Goal: Information Seeking & Learning: Learn about a topic

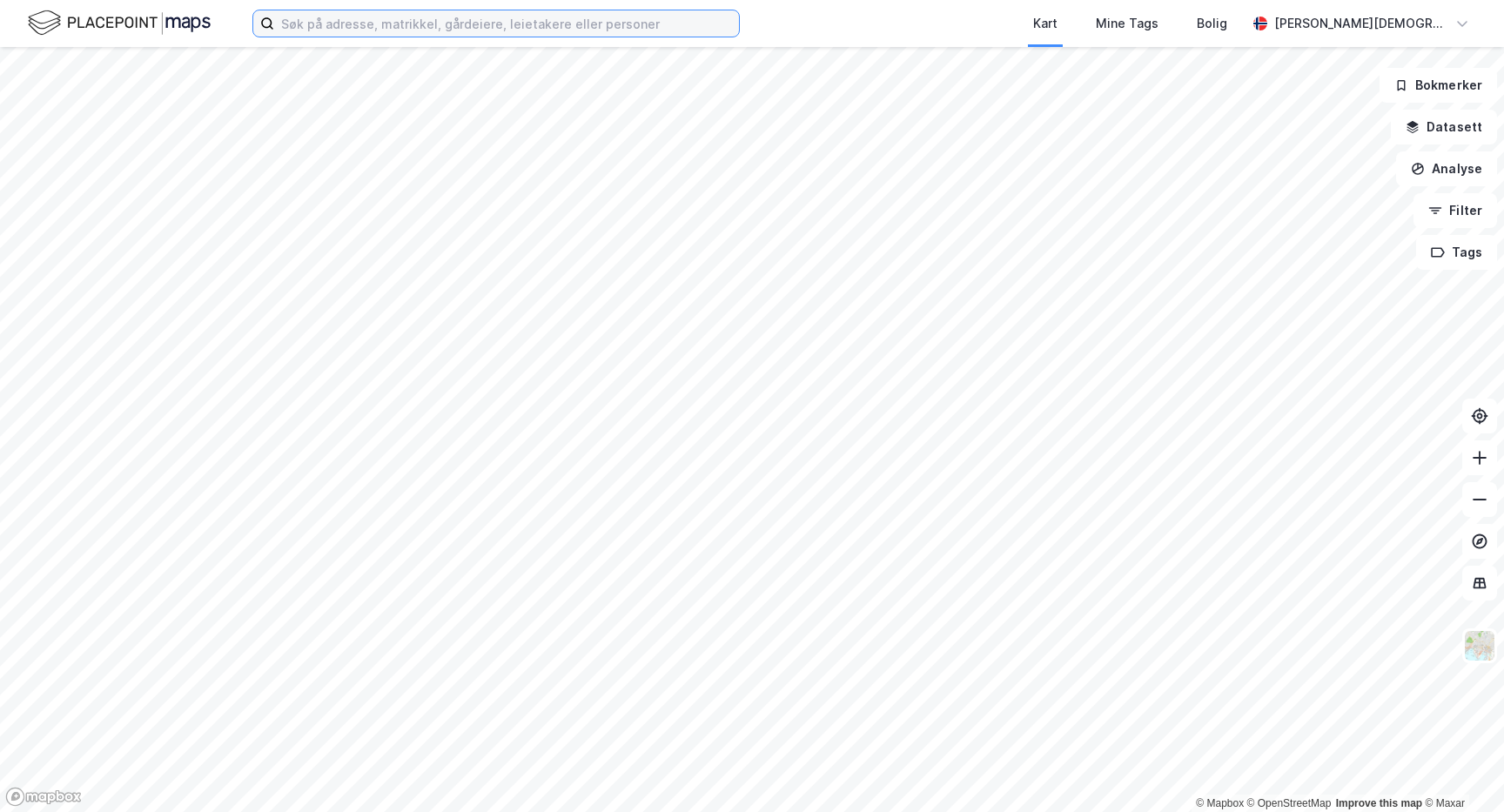
click at [551, 22] on input at bounding box center [507, 23] width 464 height 26
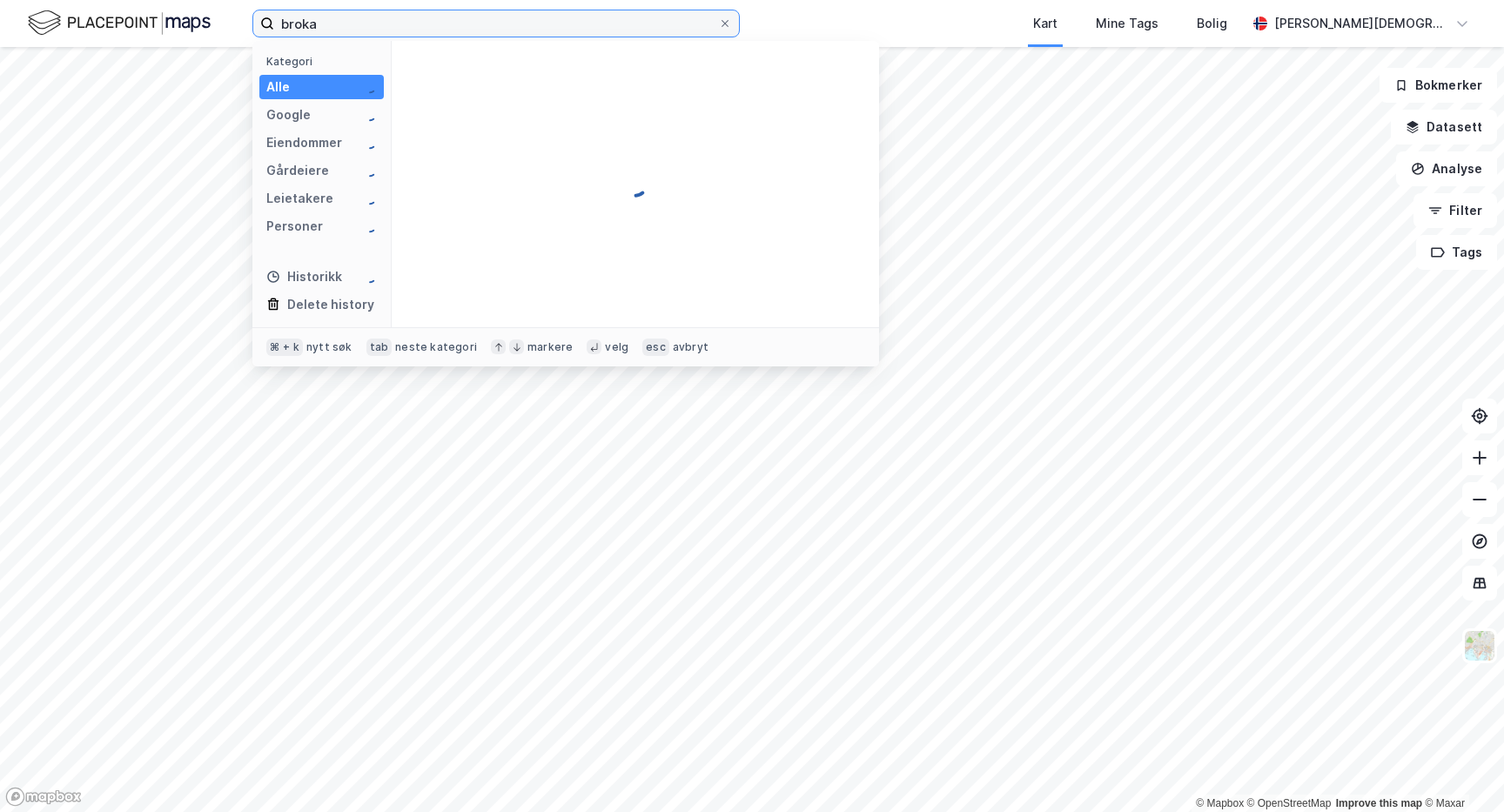
type input "brok"
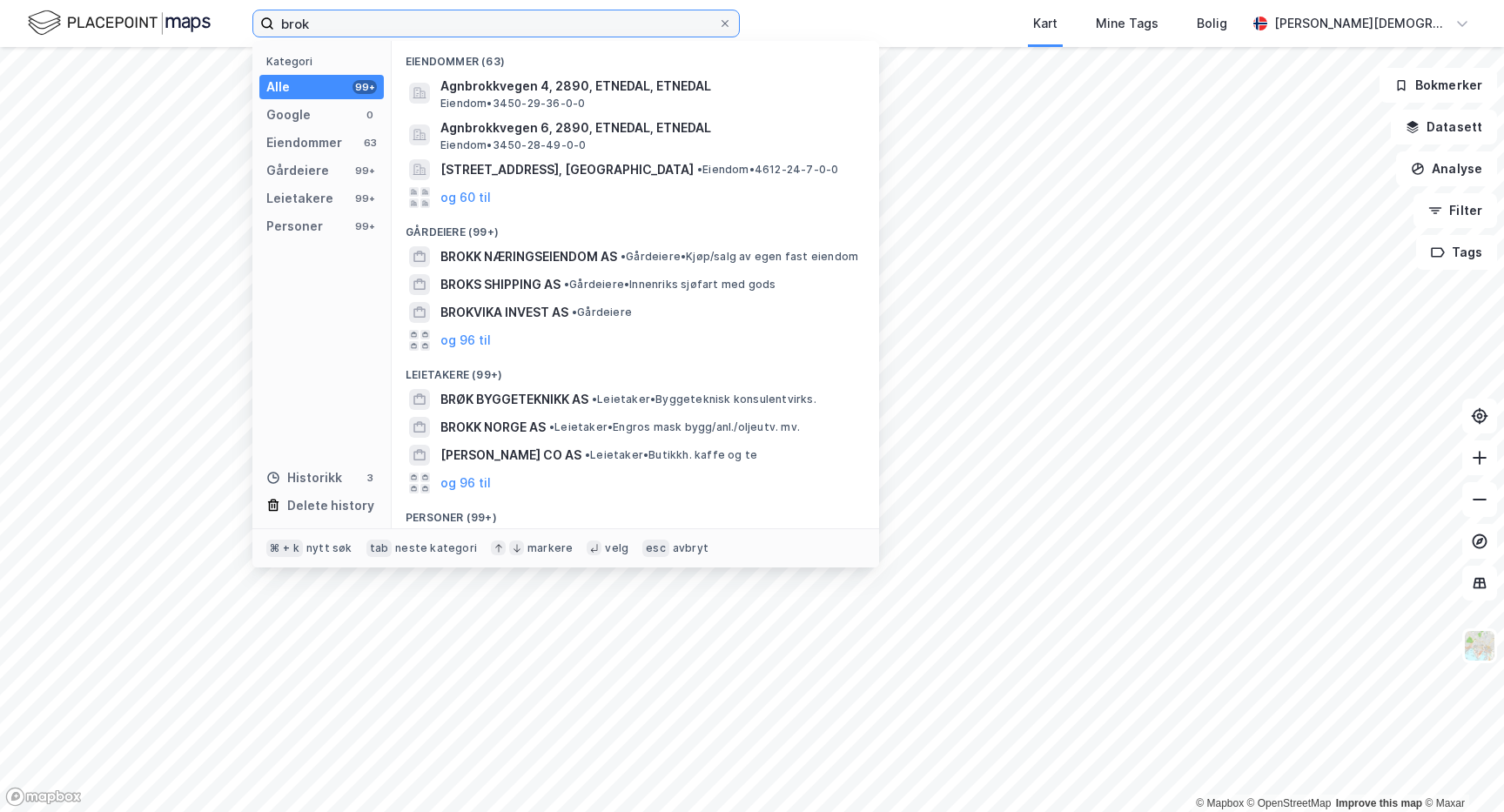
click at [383, 24] on input "brok" at bounding box center [496, 23] width 444 height 26
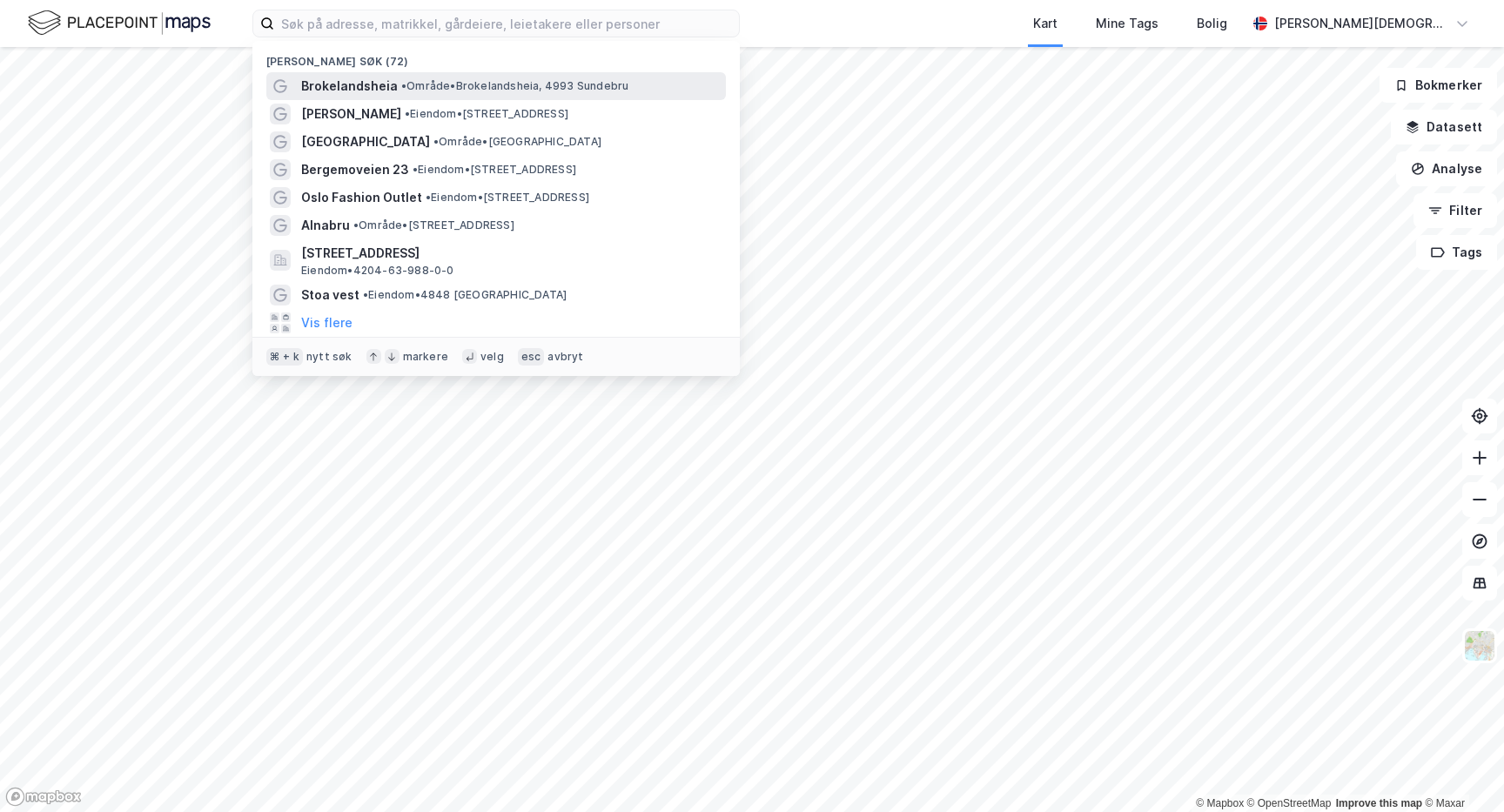
click at [401, 82] on span "•" at bounding box center [404, 85] width 6 height 13
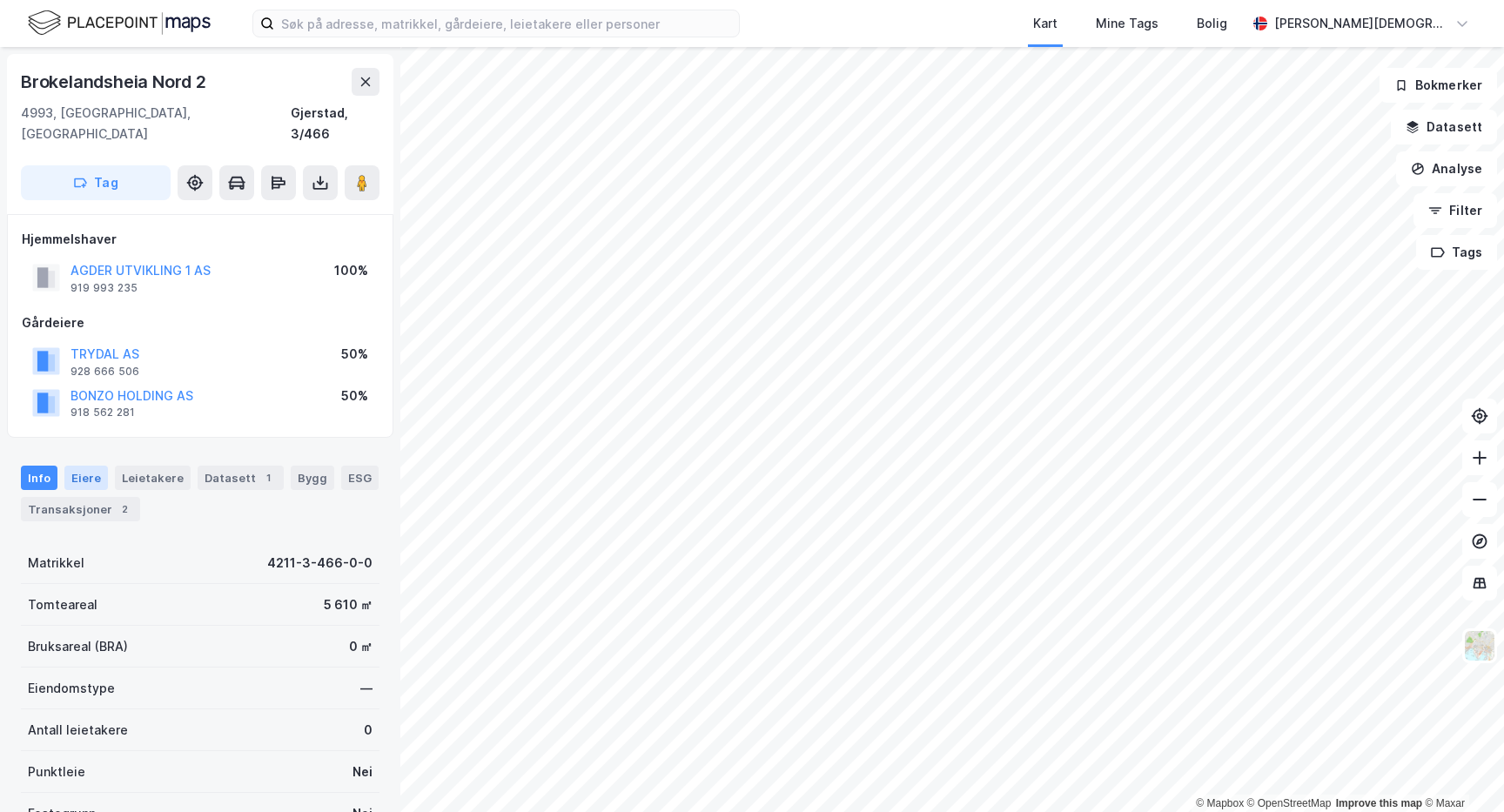
click at [95, 465] on div "Eiere" at bounding box center [85, 477] width 43 height 25
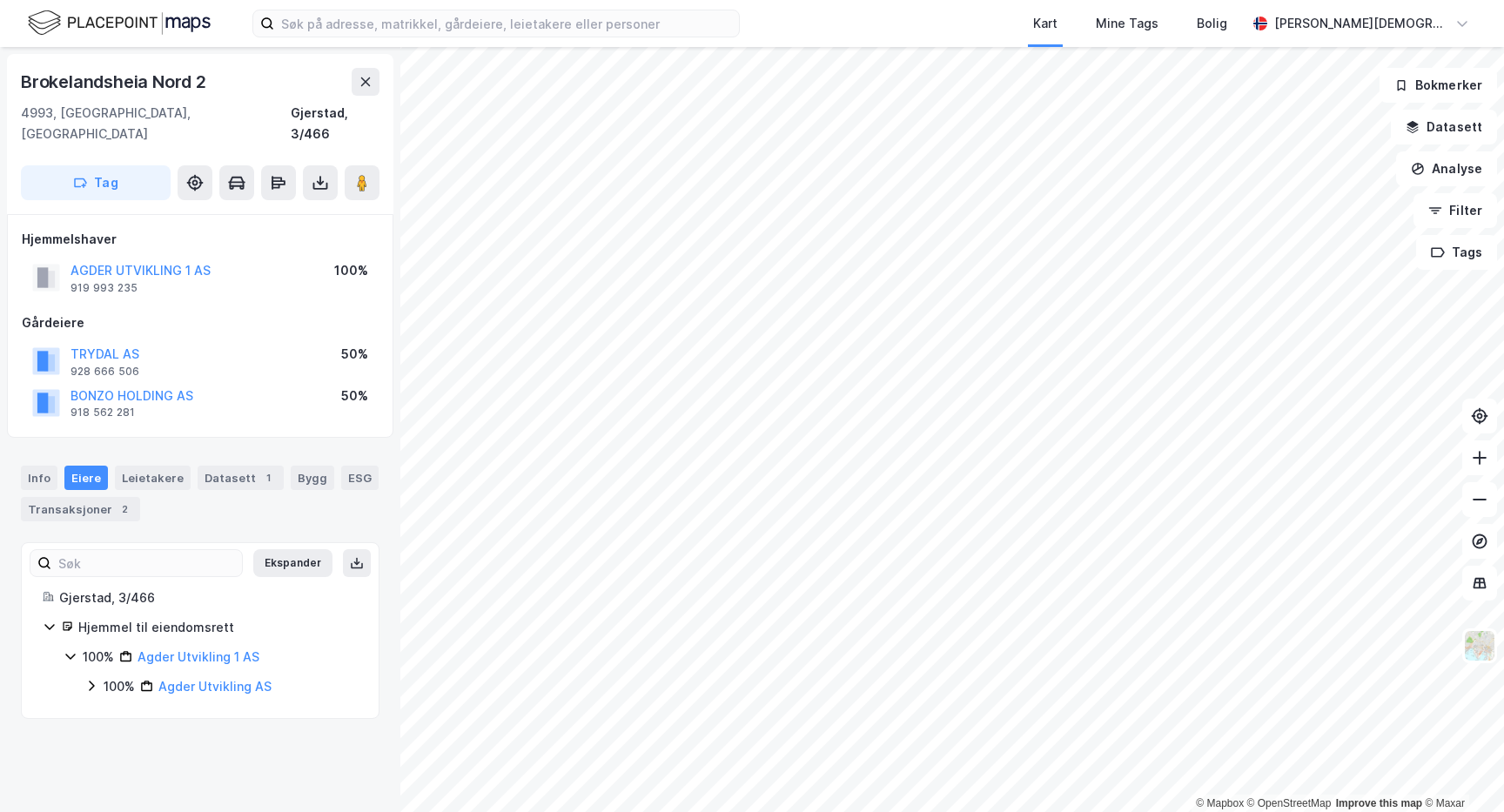
click at [105, 676] on div "100%" at bounding box center [119, 686] width 31 height 21
click at [120, 706] on div "50% Bonzo Holding AS" at bounding box center [231, 716] width 252 height 21
click at [132, 765] on div "50%" at bounding box center [138, 775] width 26 height 21
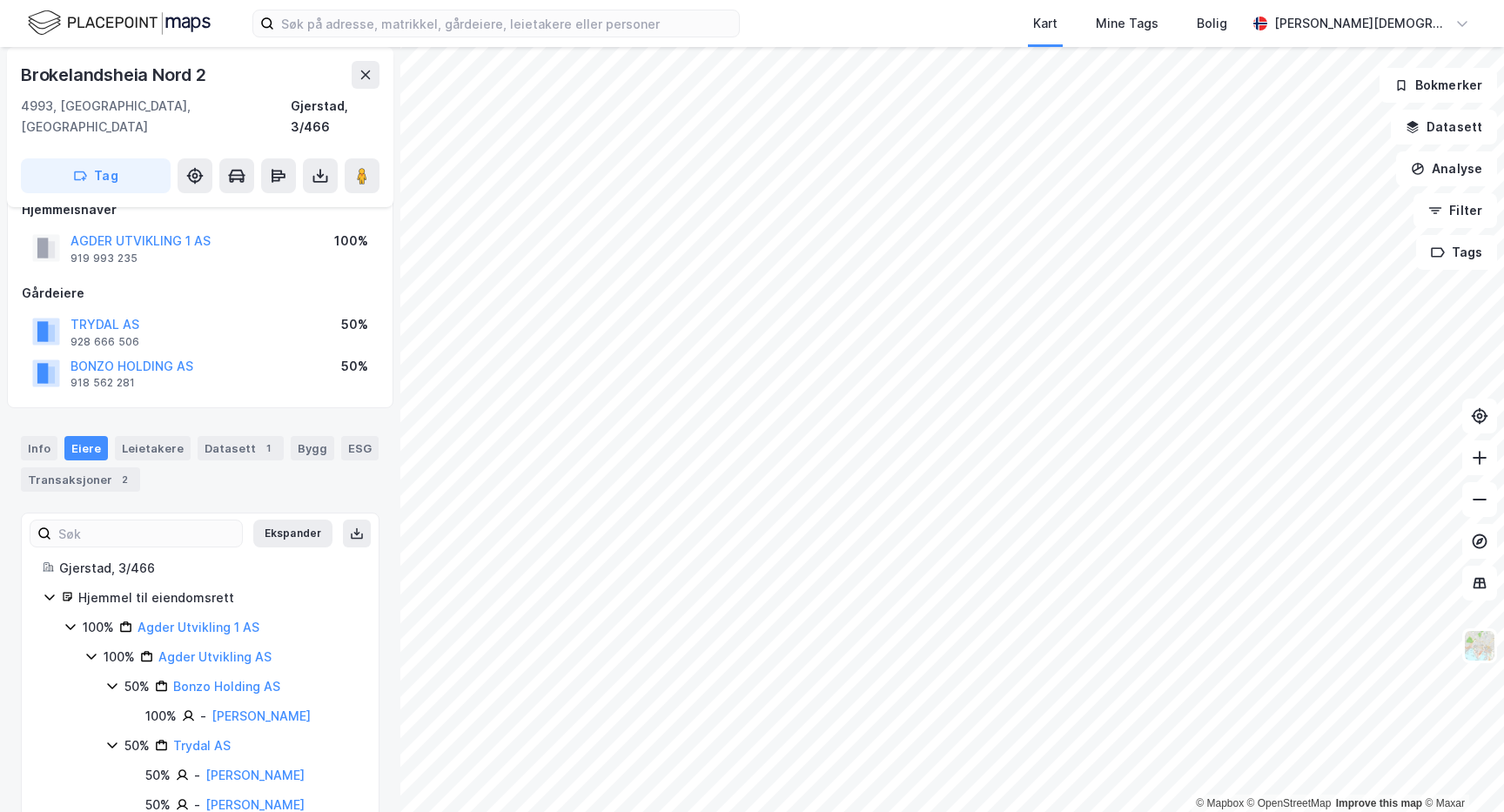
scroll to position [56, 0]
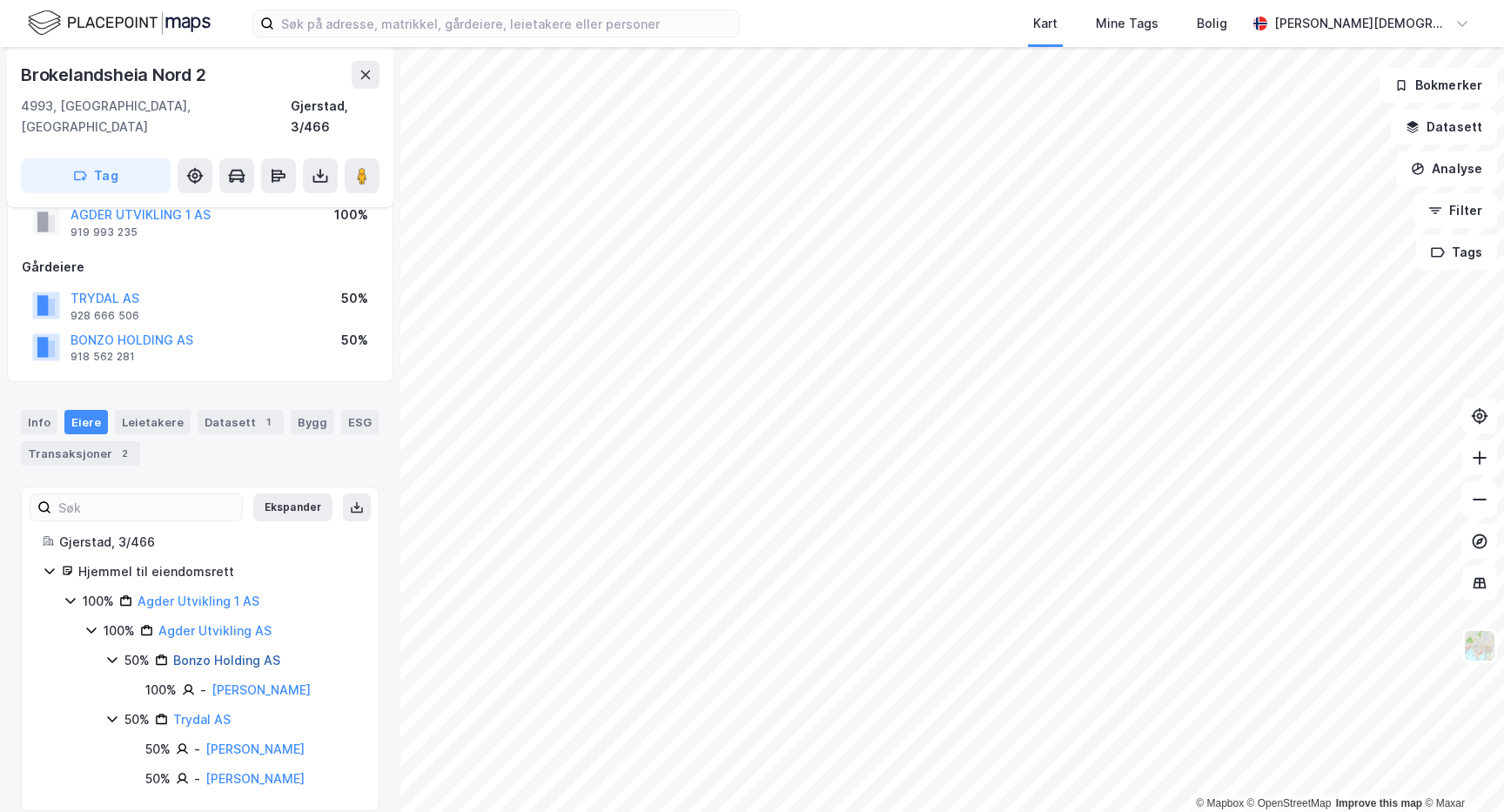
click at [229, 652] on link "Bonzo Holding AS" at bounding box center [227, 660] width 107 height 15
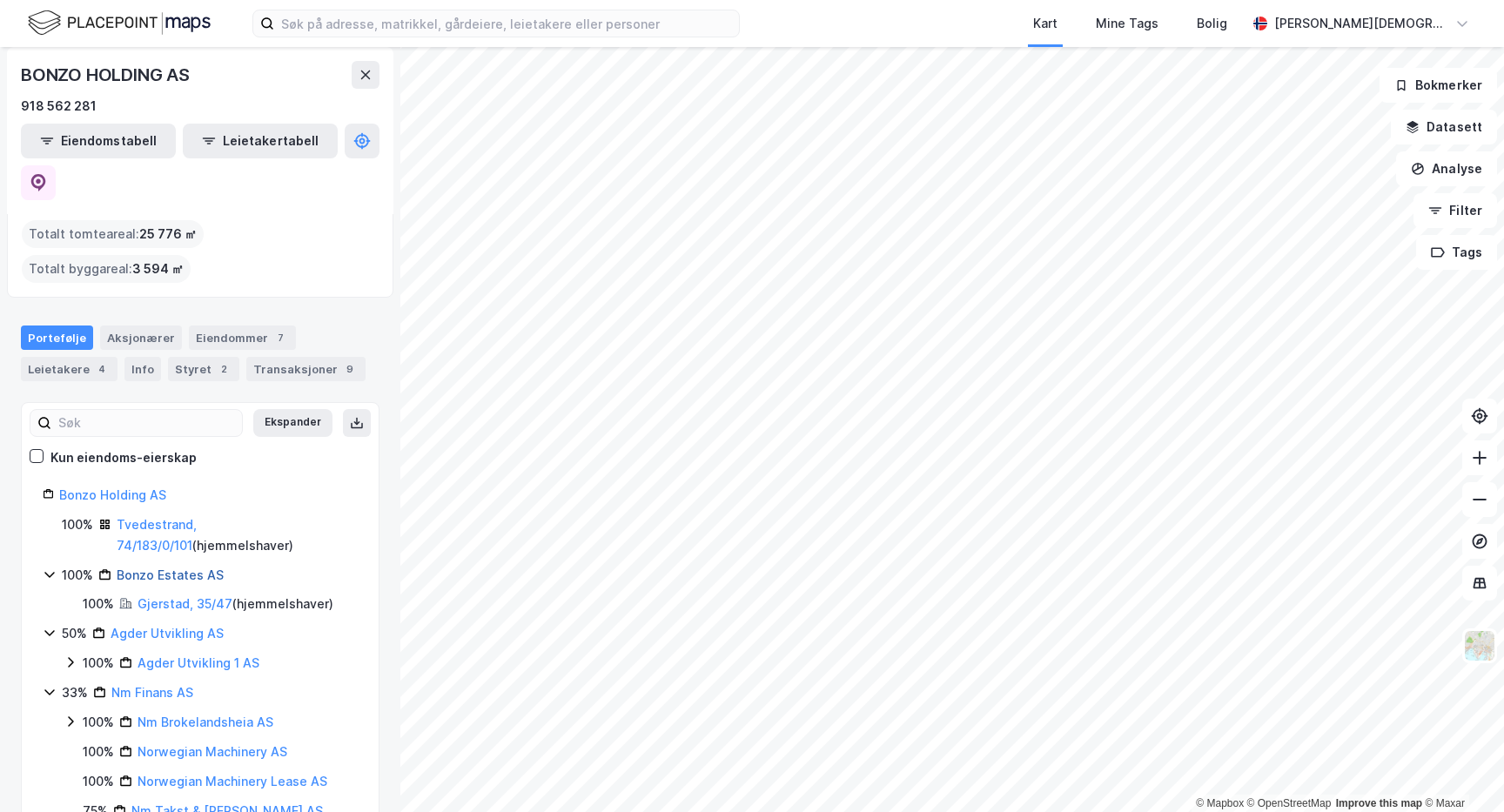
scroll to position [141, 0]
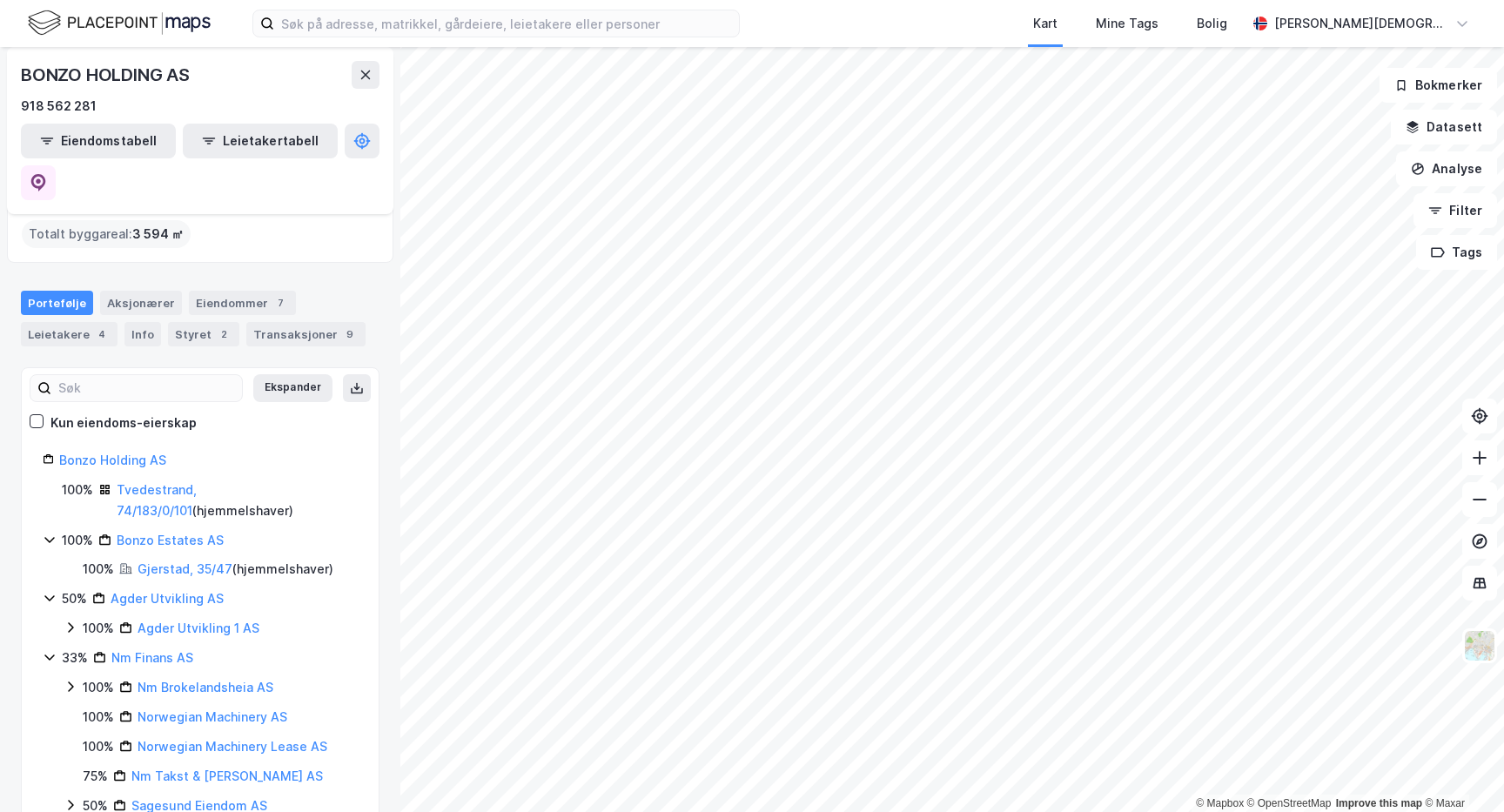
click at [97, 559] on div "100%" at bounding box center [98, 569] width 31 height 21
click at [163, 532] on link "Bonzo Estates AS" at bounding box center [170, 539] width 107 height 15
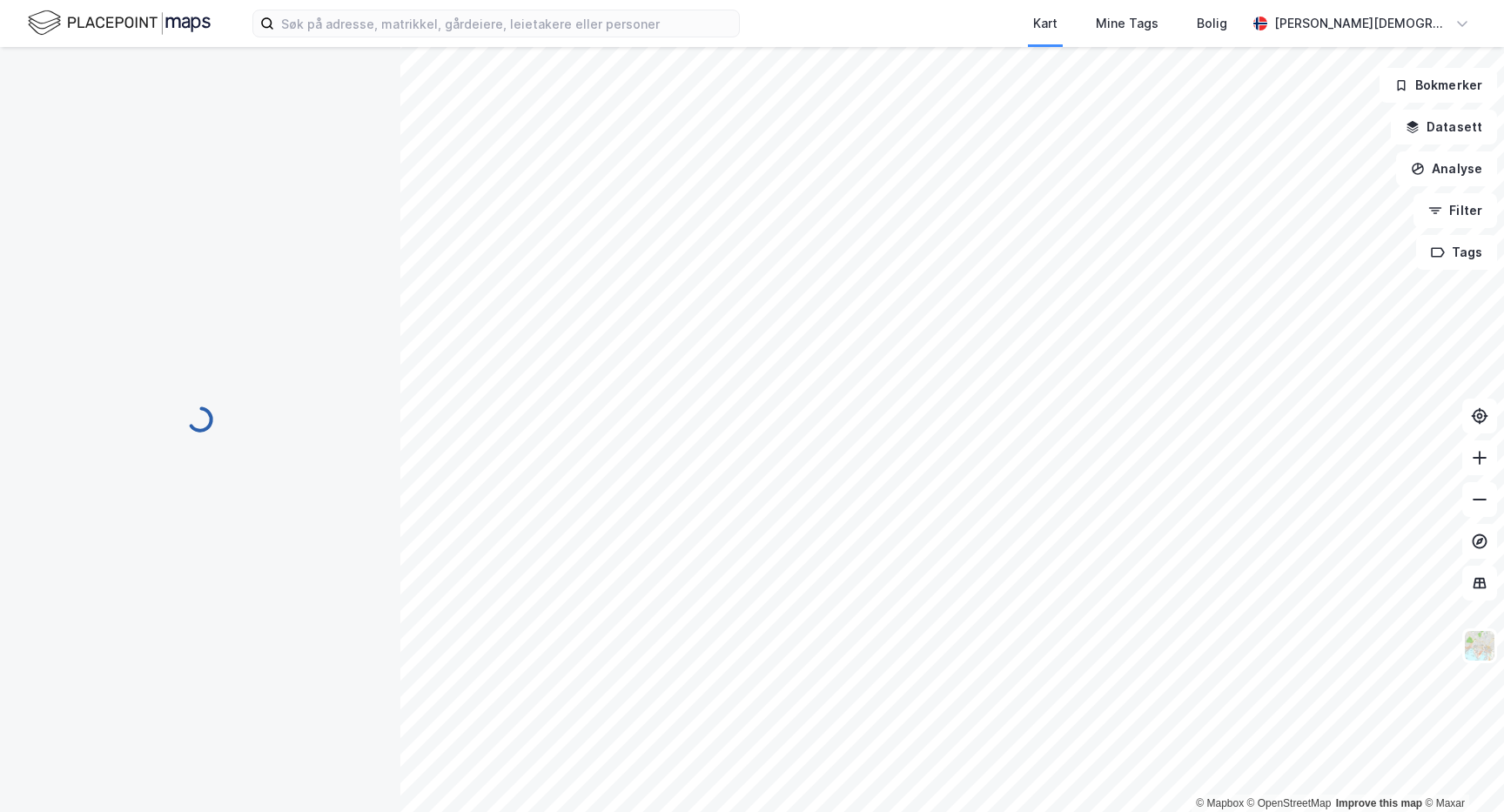
scroll to position [0, 0]
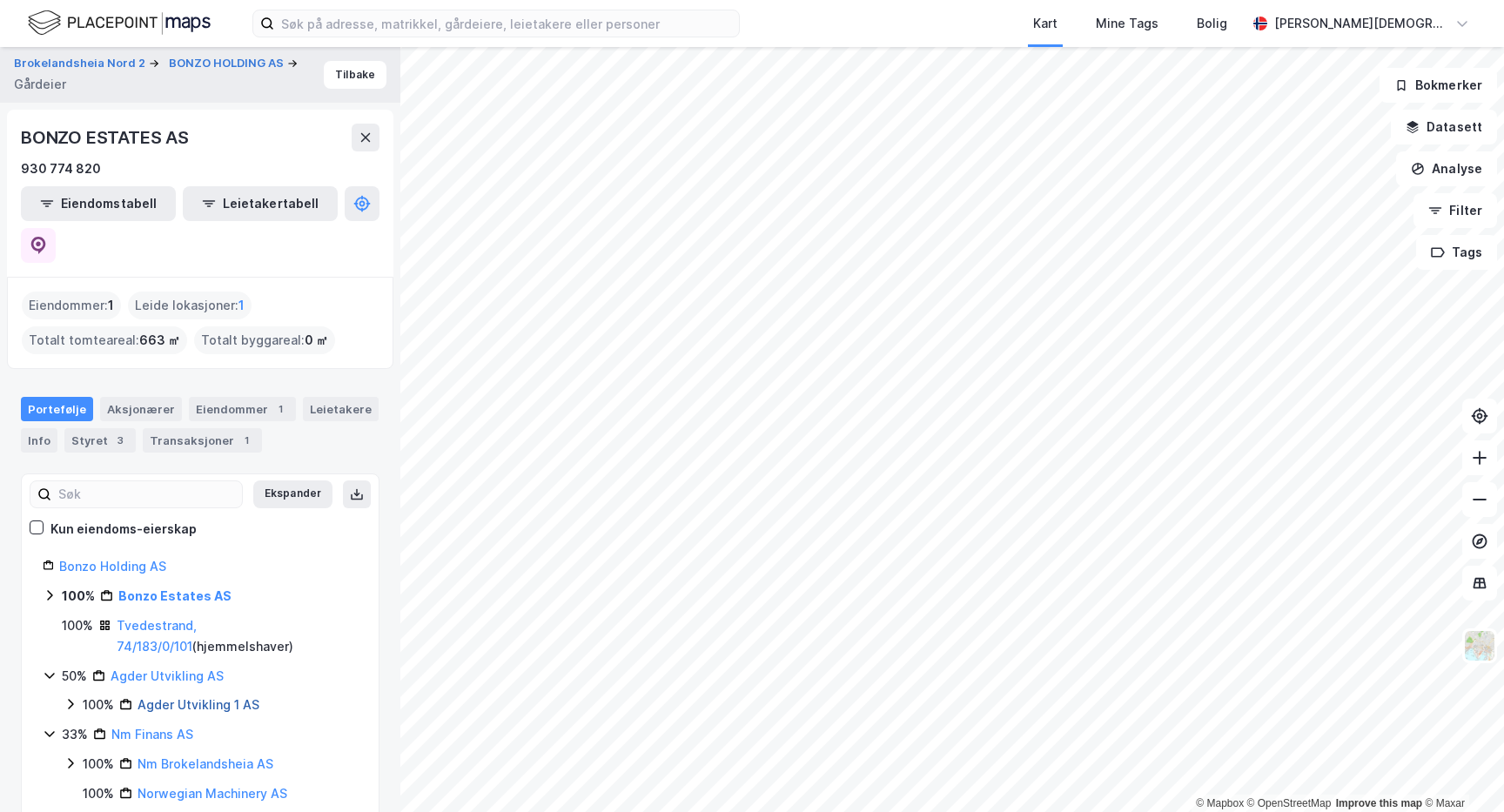
scroll to position [111, 0]
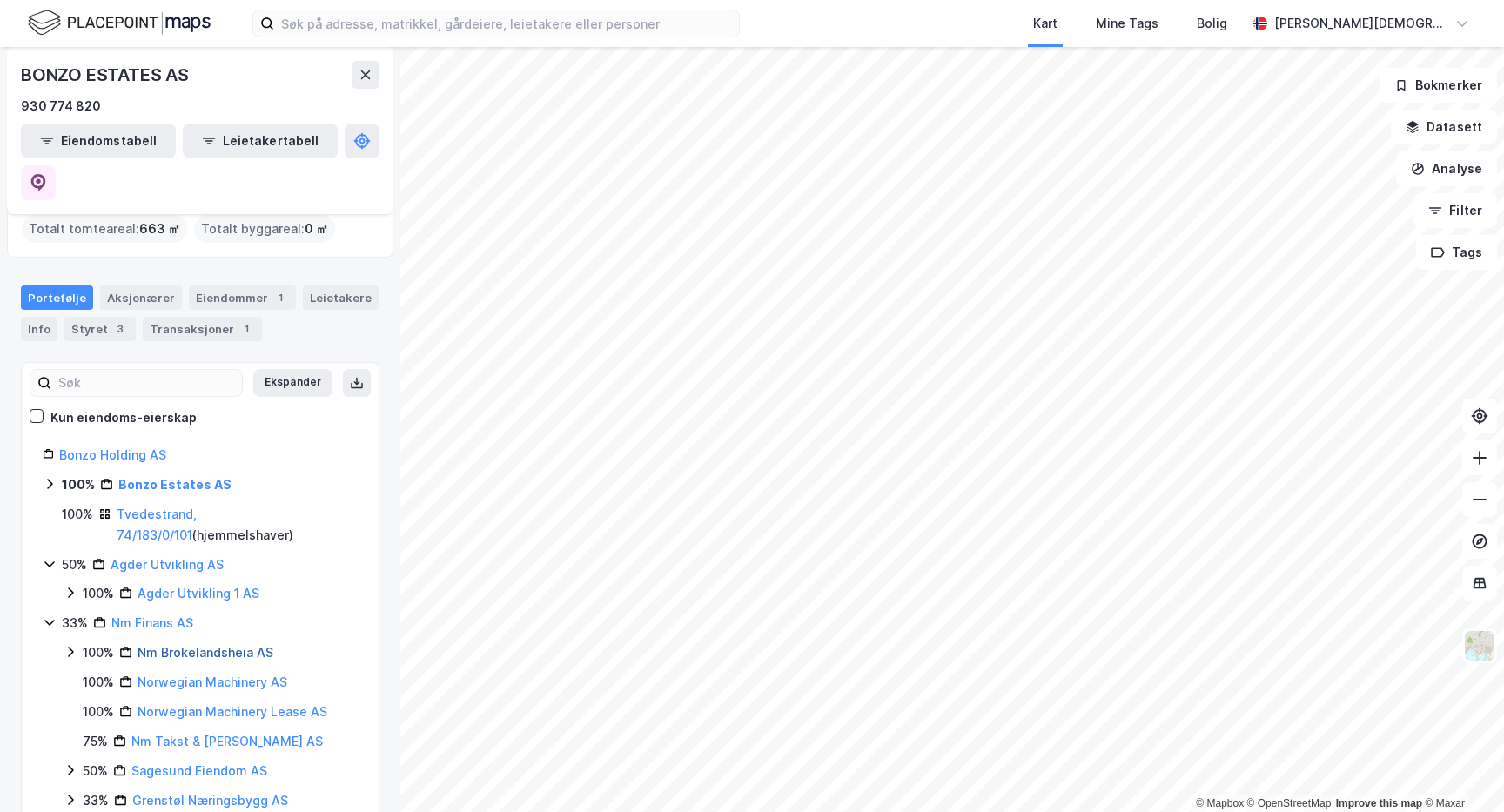
click at [156, 645] on link "Nm Brokelandsheia AS" at bounding box center [206, 652] width 136 height 15
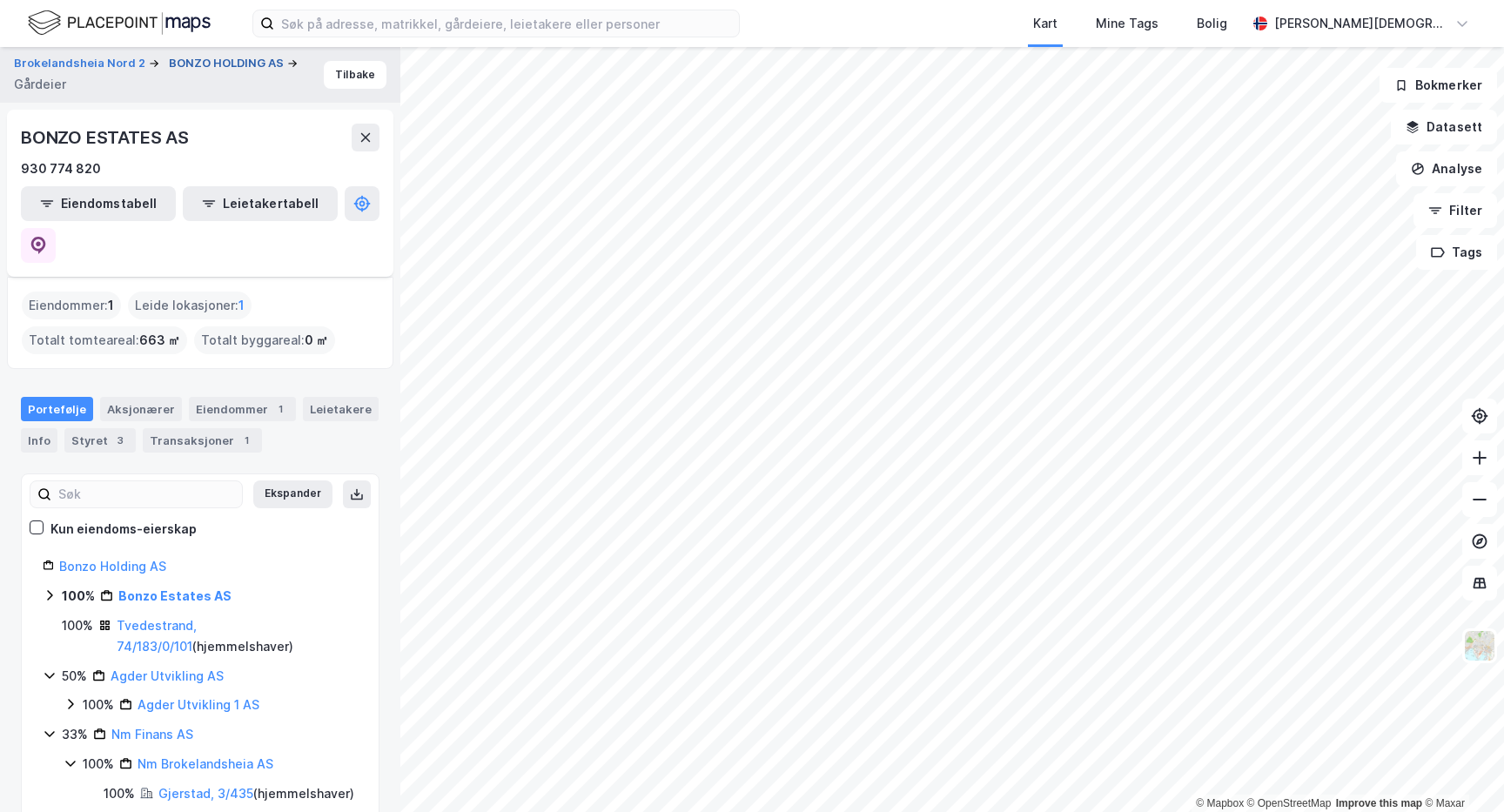
click at [243, 66] on button "BONZO HOLDING AS" at bounding box center [228, 63] width 118 height 17
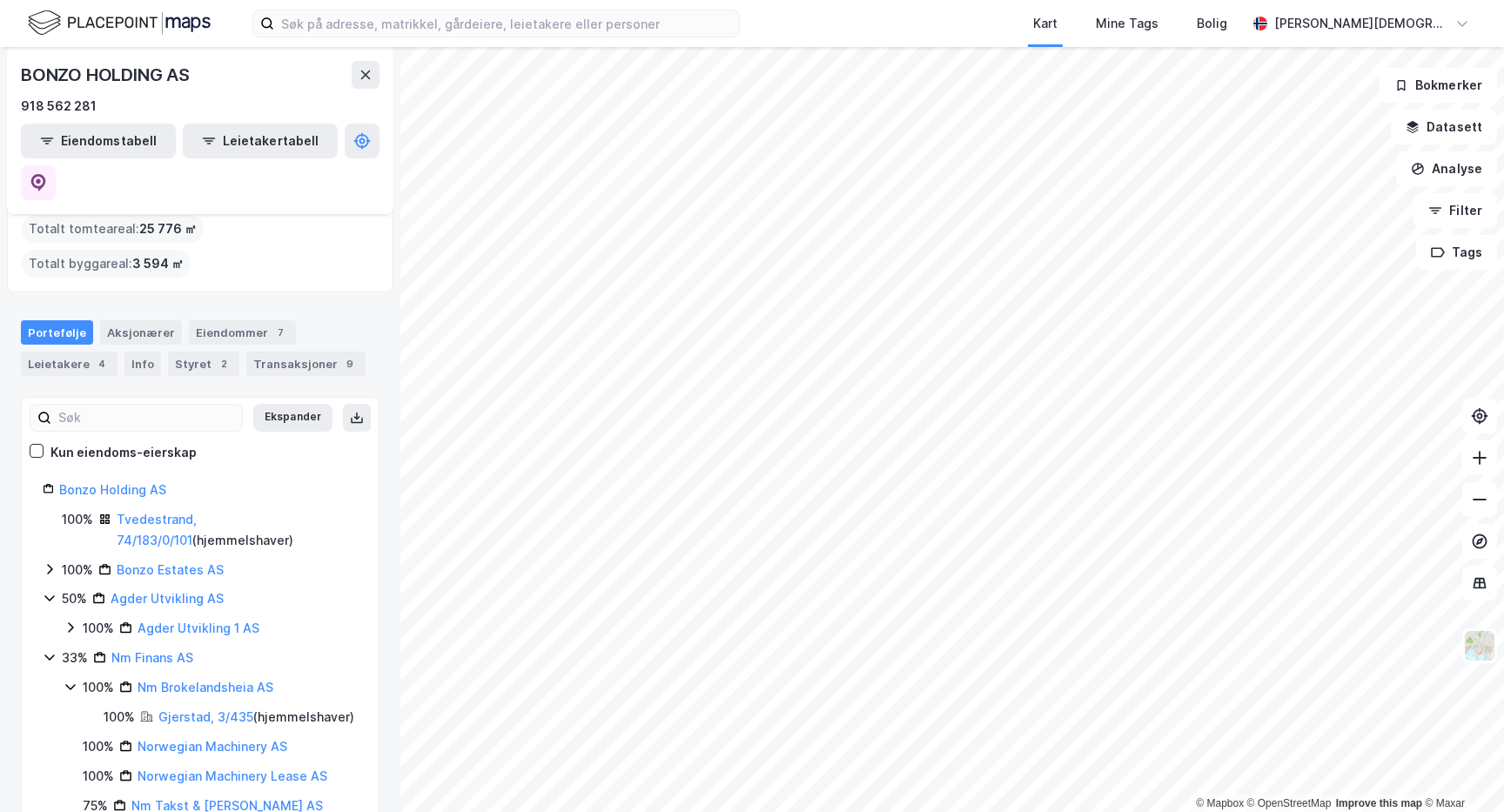
scroll to position [126, 0]
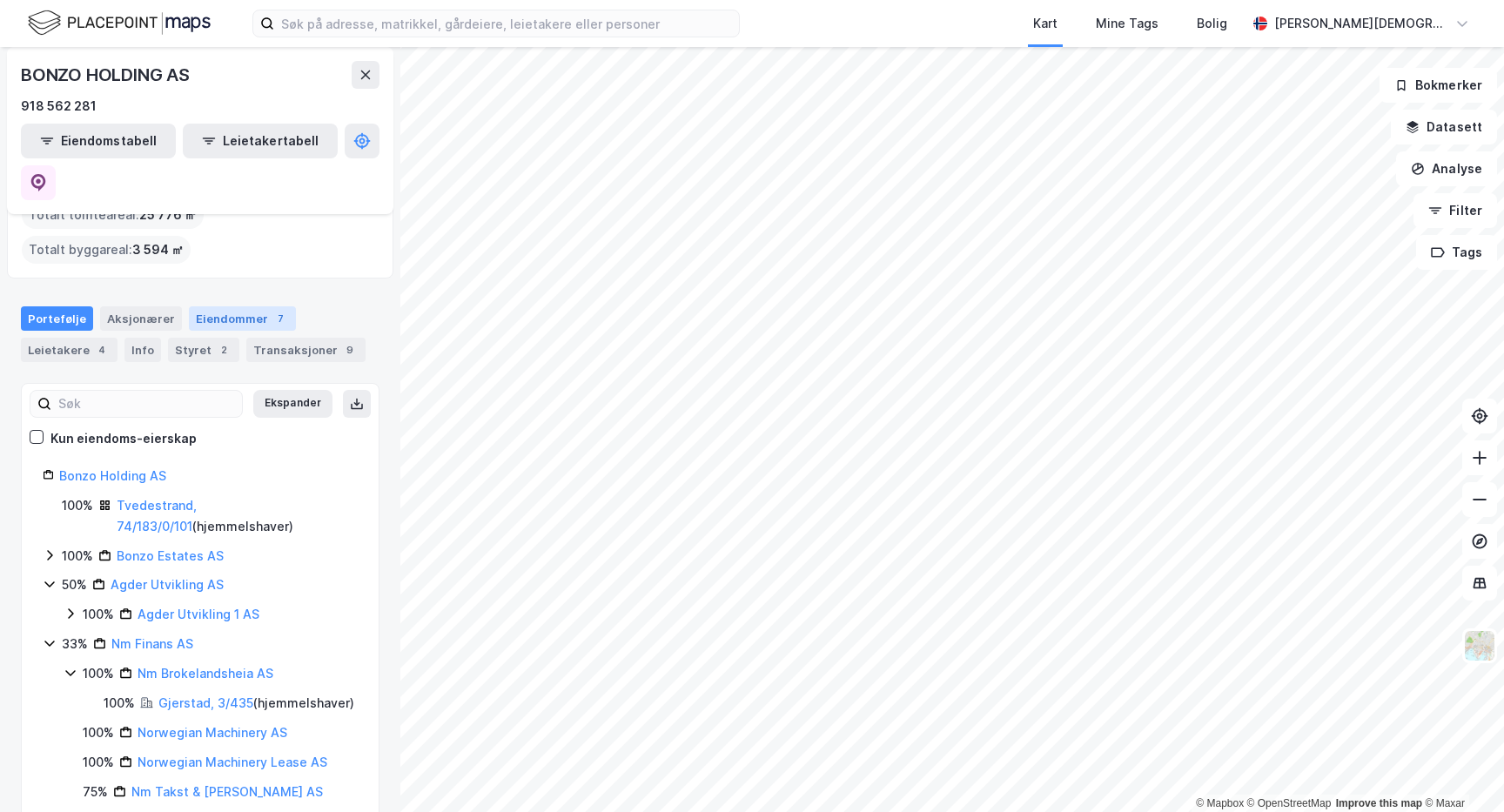
click at [227, 306] on div "Eiendommer 7" at bounding box center [242, 318] width 107 height 25
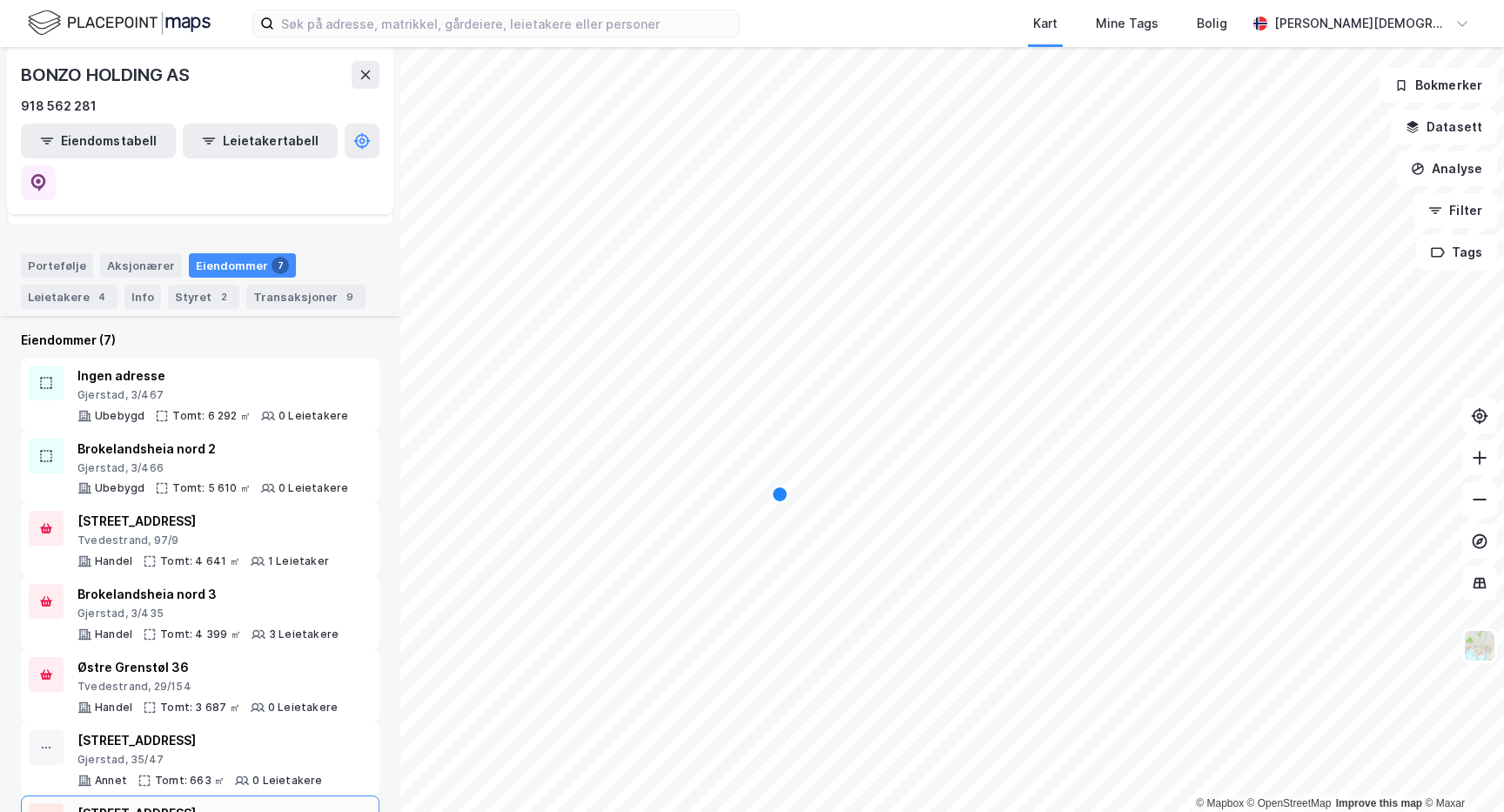
scroll to position [180, 0]
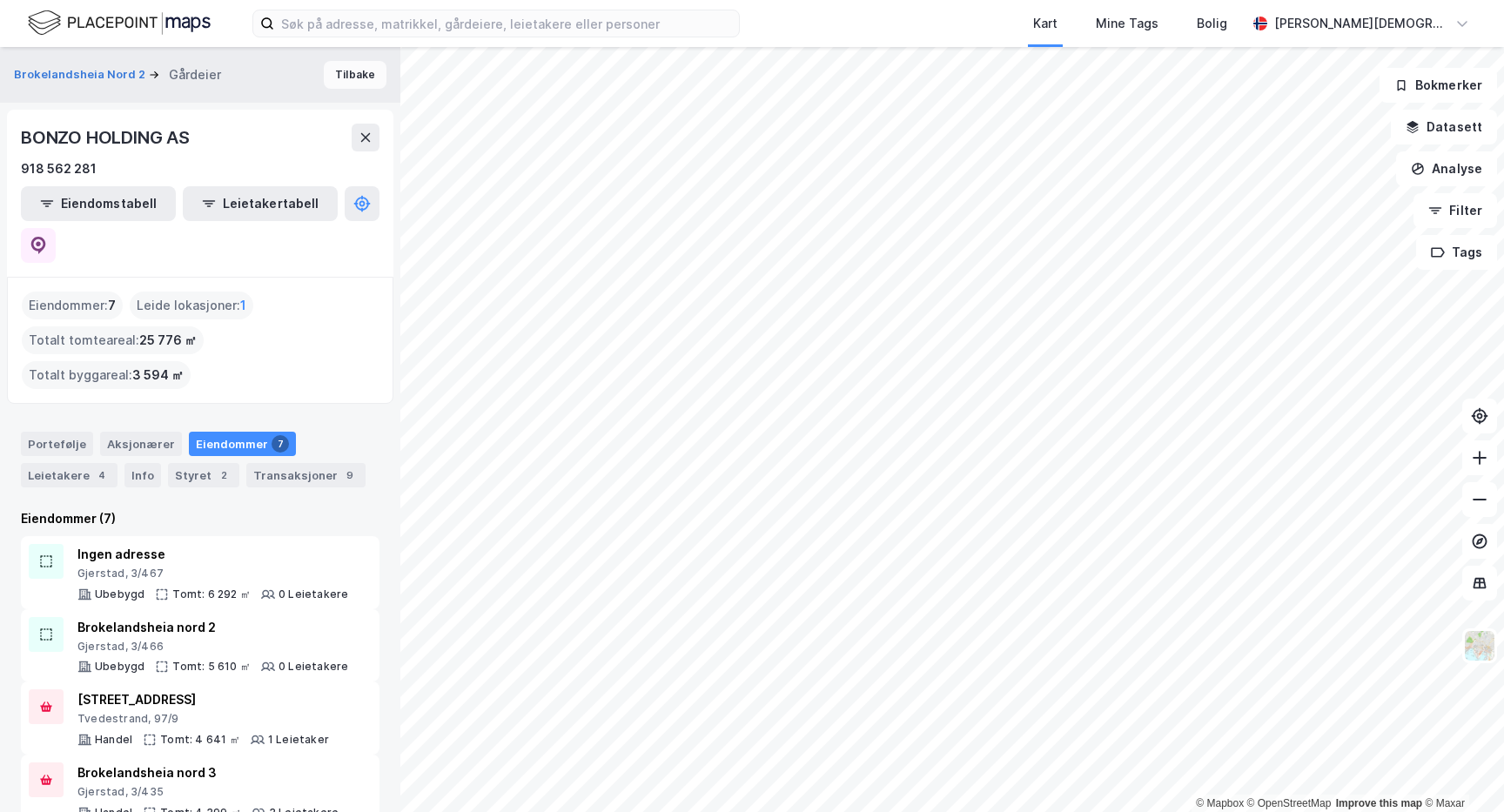
click at [351, 84] on button "Tilbake" at bounding box center [355, 74] width 62 height 28
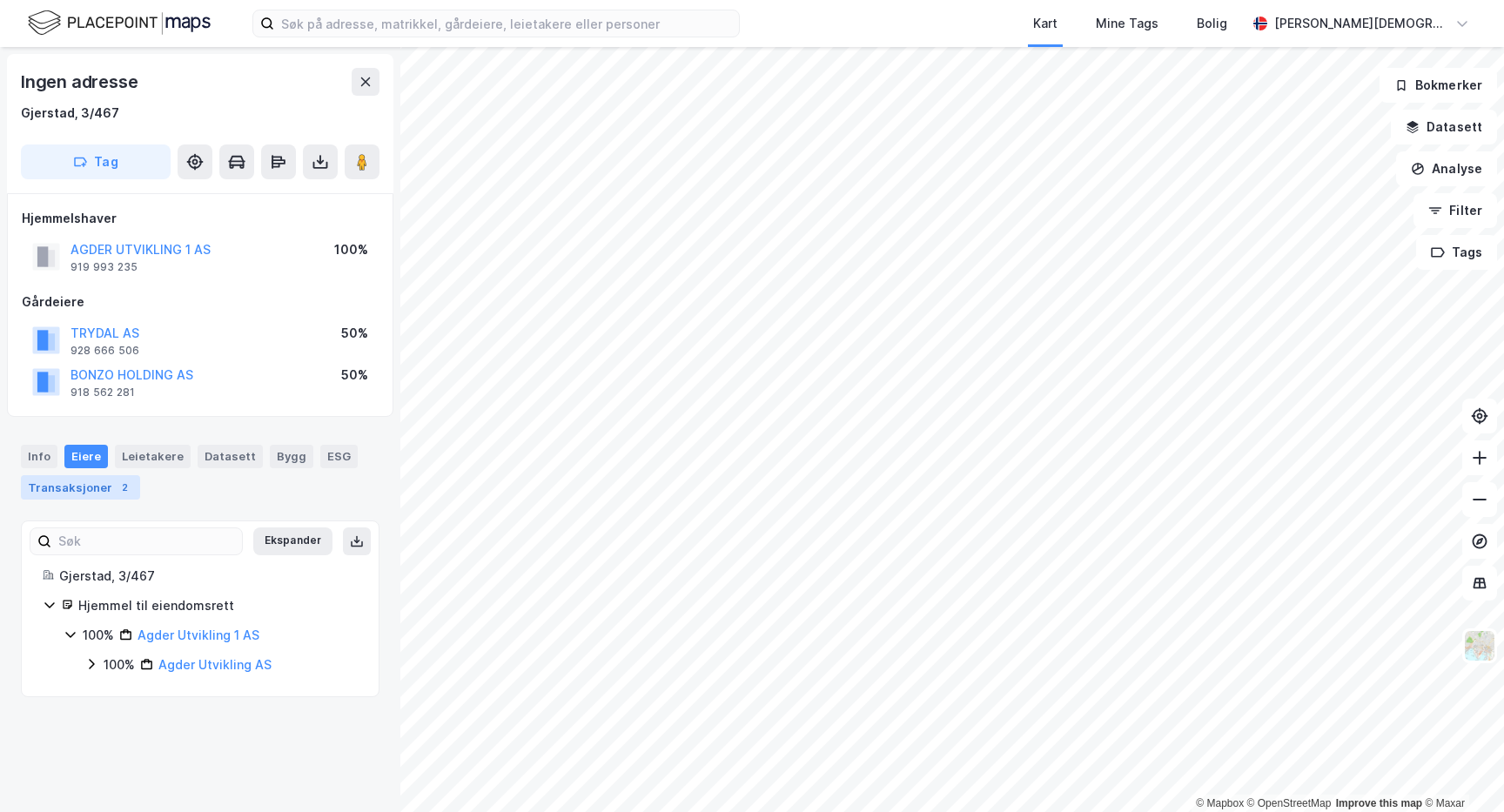
click at [79, 494] on div "Transaksjoner 2" at bounding box center [81, 487] width 119 height 25
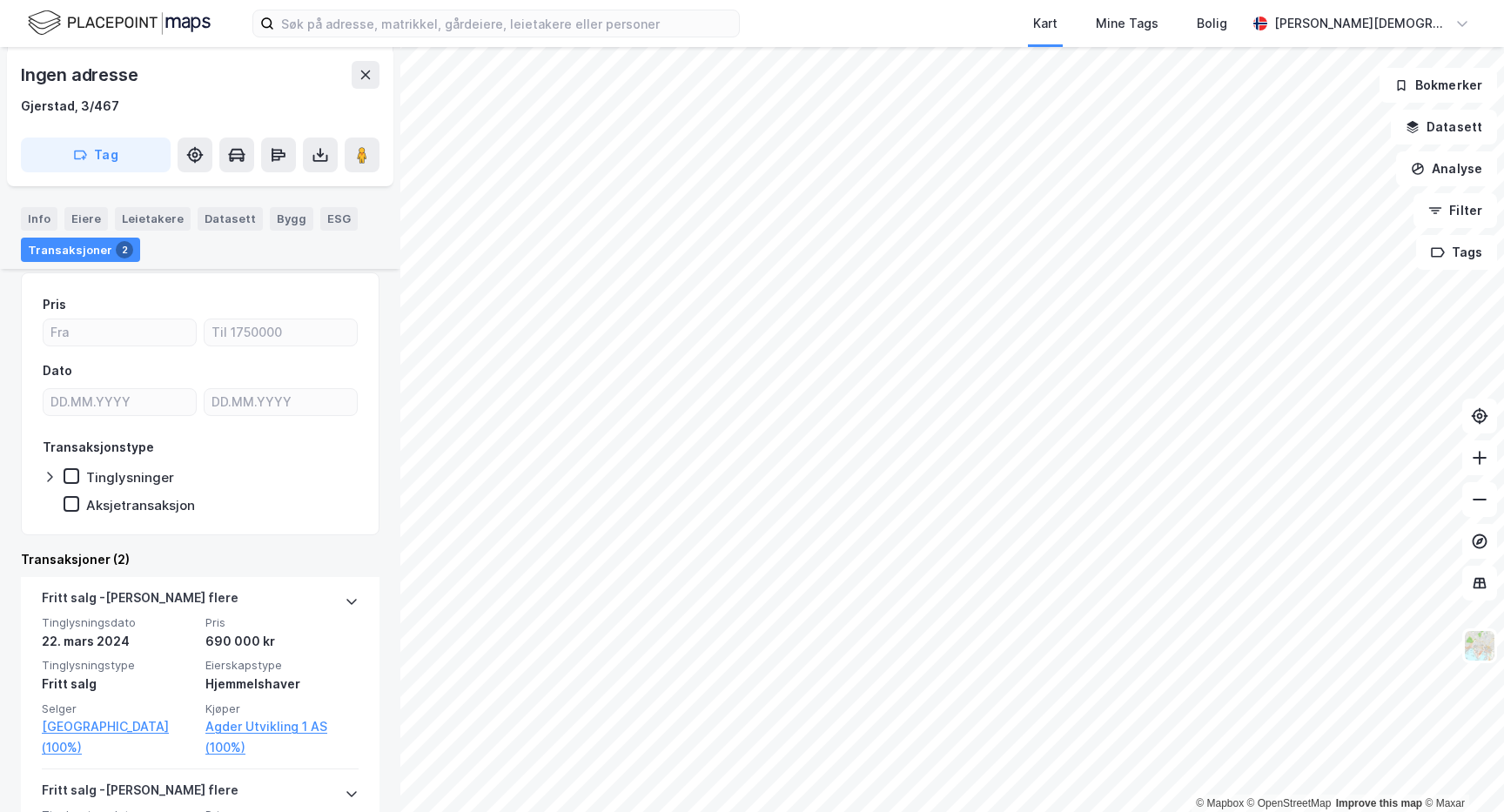
scroll to position [251, 0]
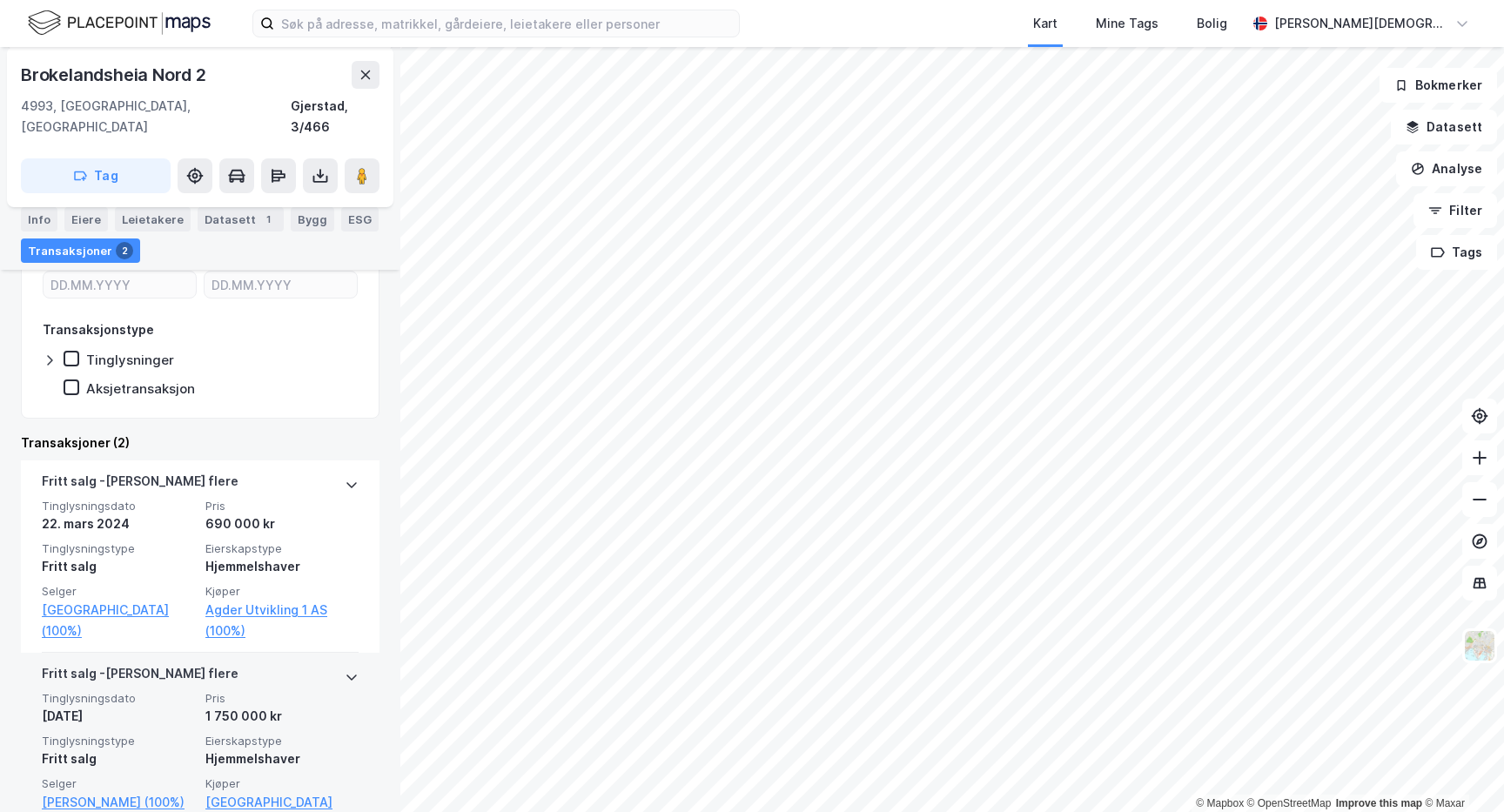
scroll to position [419, 0]
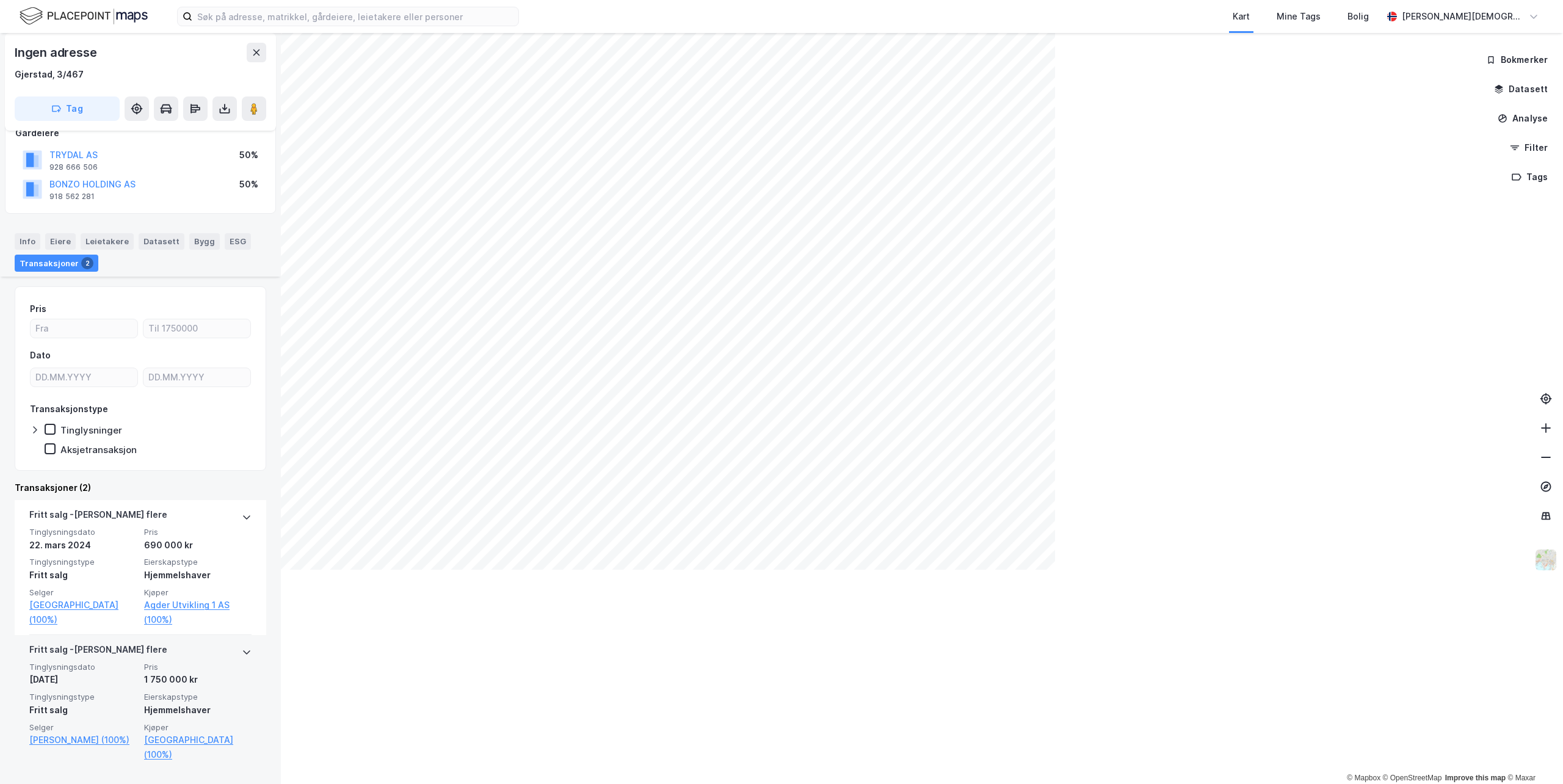
scroll to position [79, 0]
